Goal: Book appointment/travel/reservation

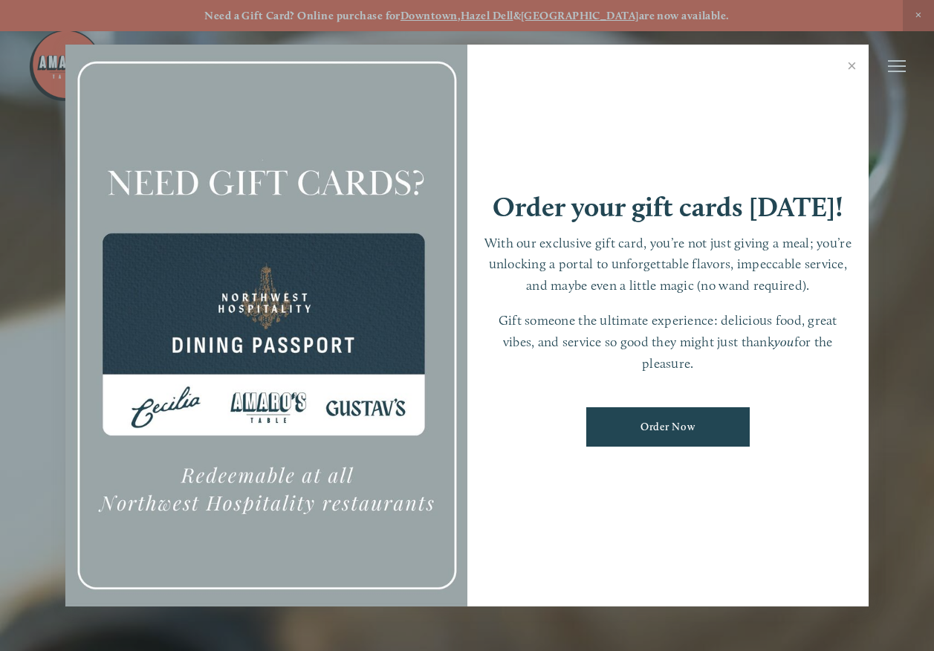
click at [905, 60] on div at bounding box center [467, 325] width 934 height 651
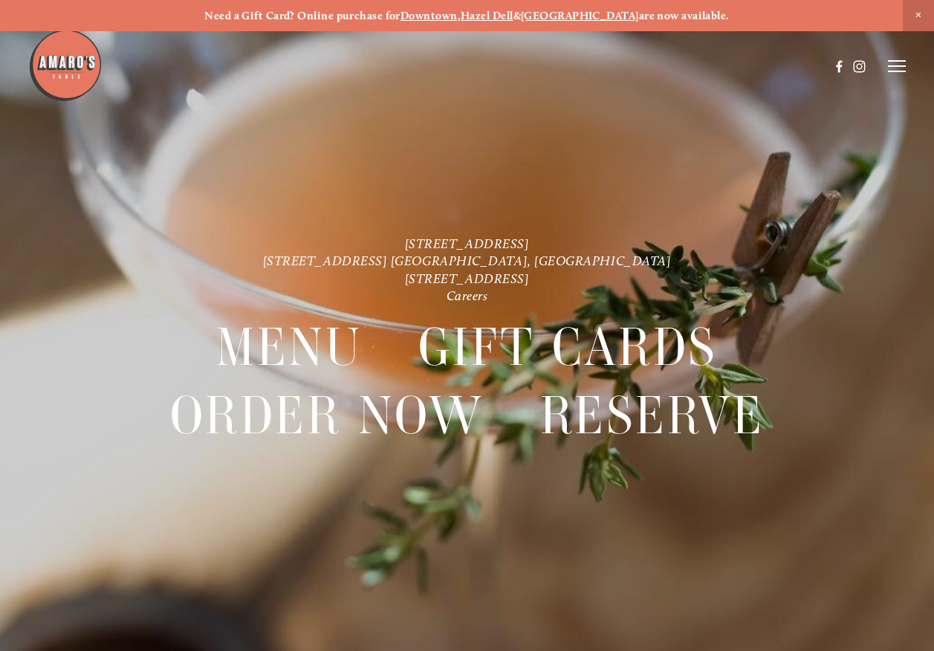
click at [897, 75] on header "Menu Order Now Visit Gallery 0" at bounding box center [467, 66] width 878 height 132
click at [897, 69] on icon at bounding box center [897, 65] width 18 height 13
click at [804, 65] on span "Reserve" at bounding box center [810, 65] width 34 height 13
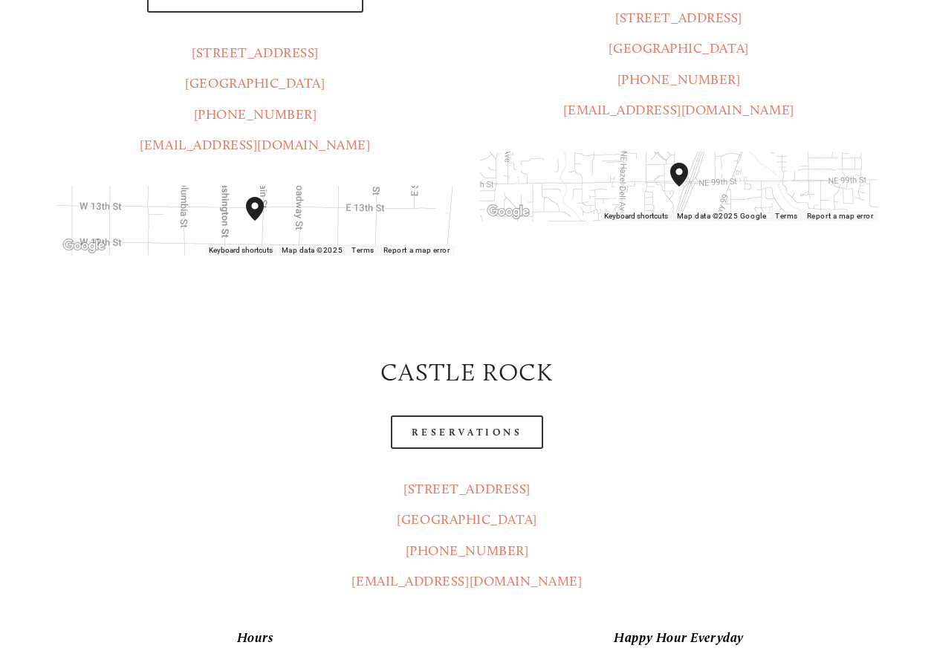
scroll to position [446, 0]
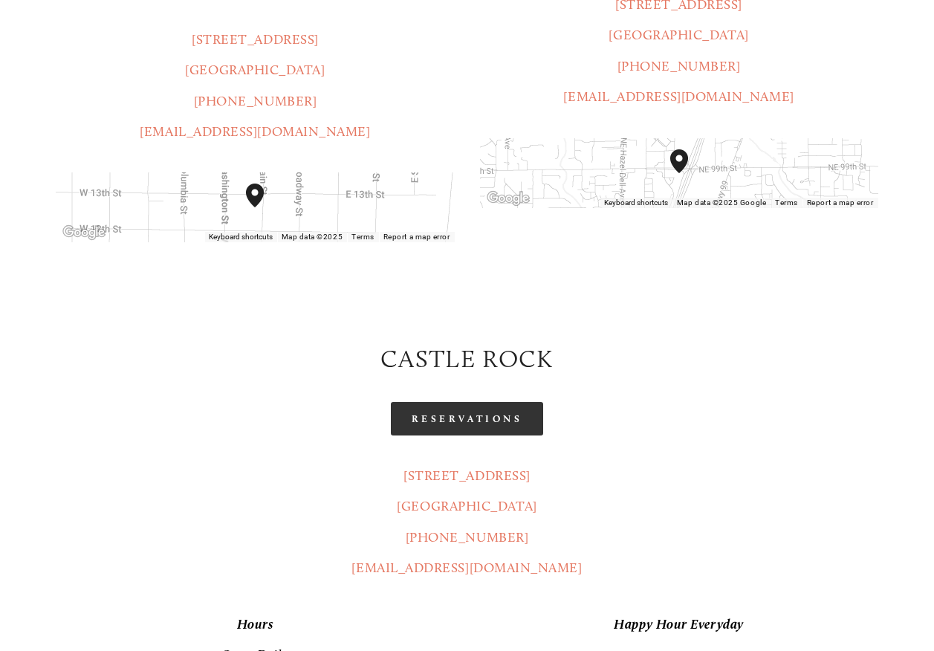
click at [440, 402] on link "Reservations" at bounding box center [467, 418] width 153 height 33
